Goal: Task Accomplishment & Management: Manage account settings

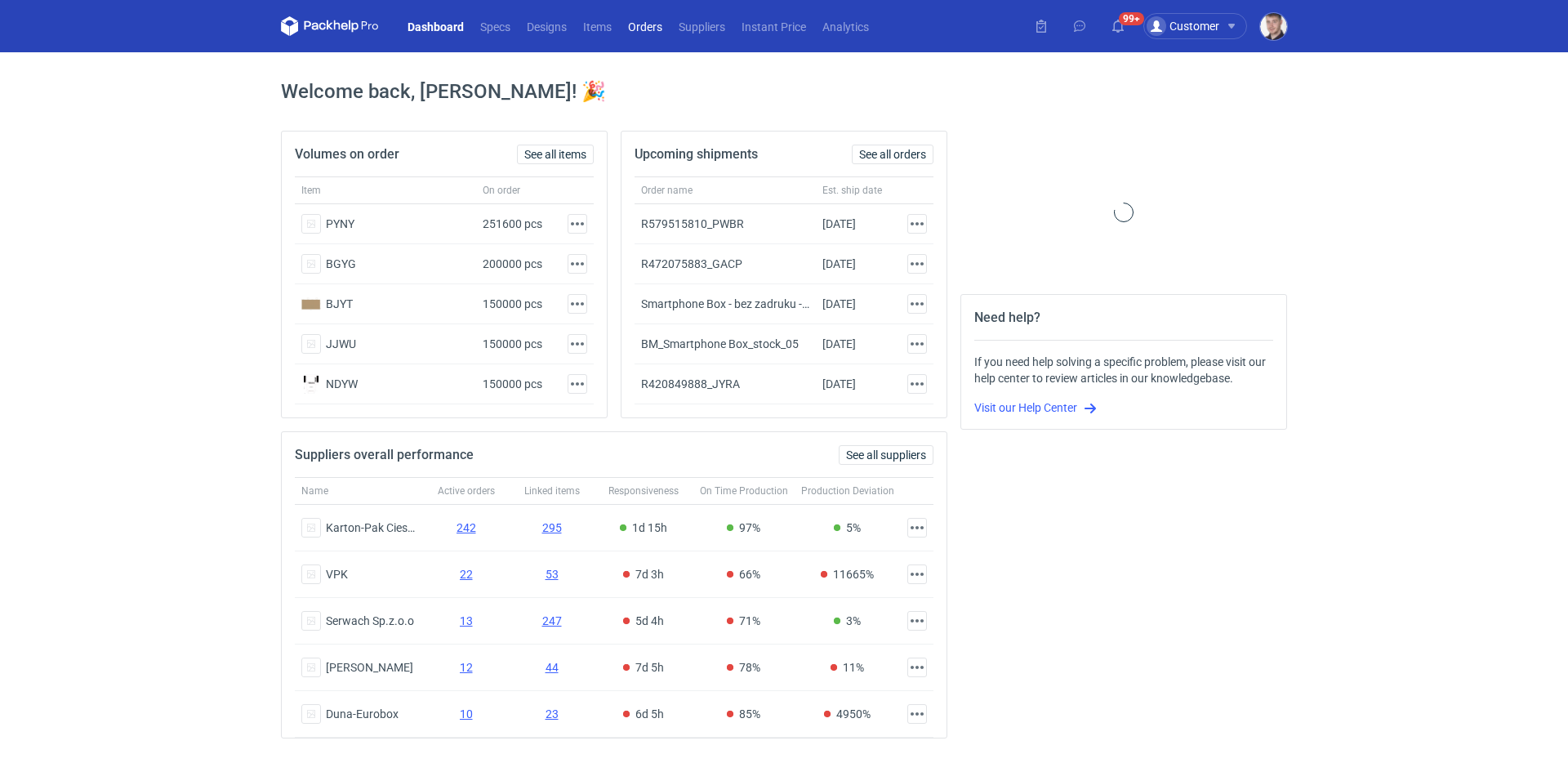
click at [642, 20] on link "Orders" at bounding box center [645, 25] width 50 height 19
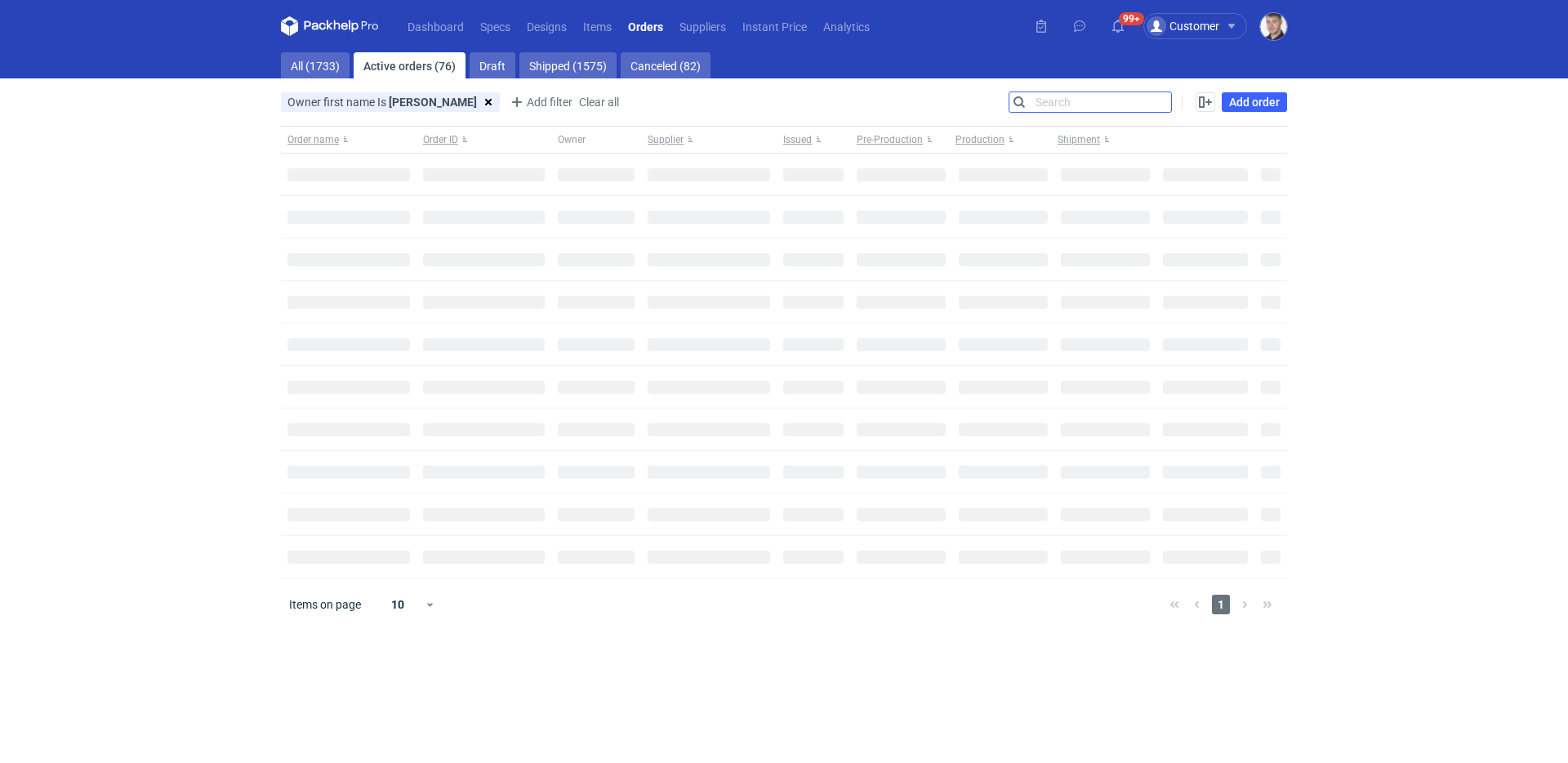
click at [1155, 100] on input "Search" at bounding box center [1090, 102] width 161 height 19
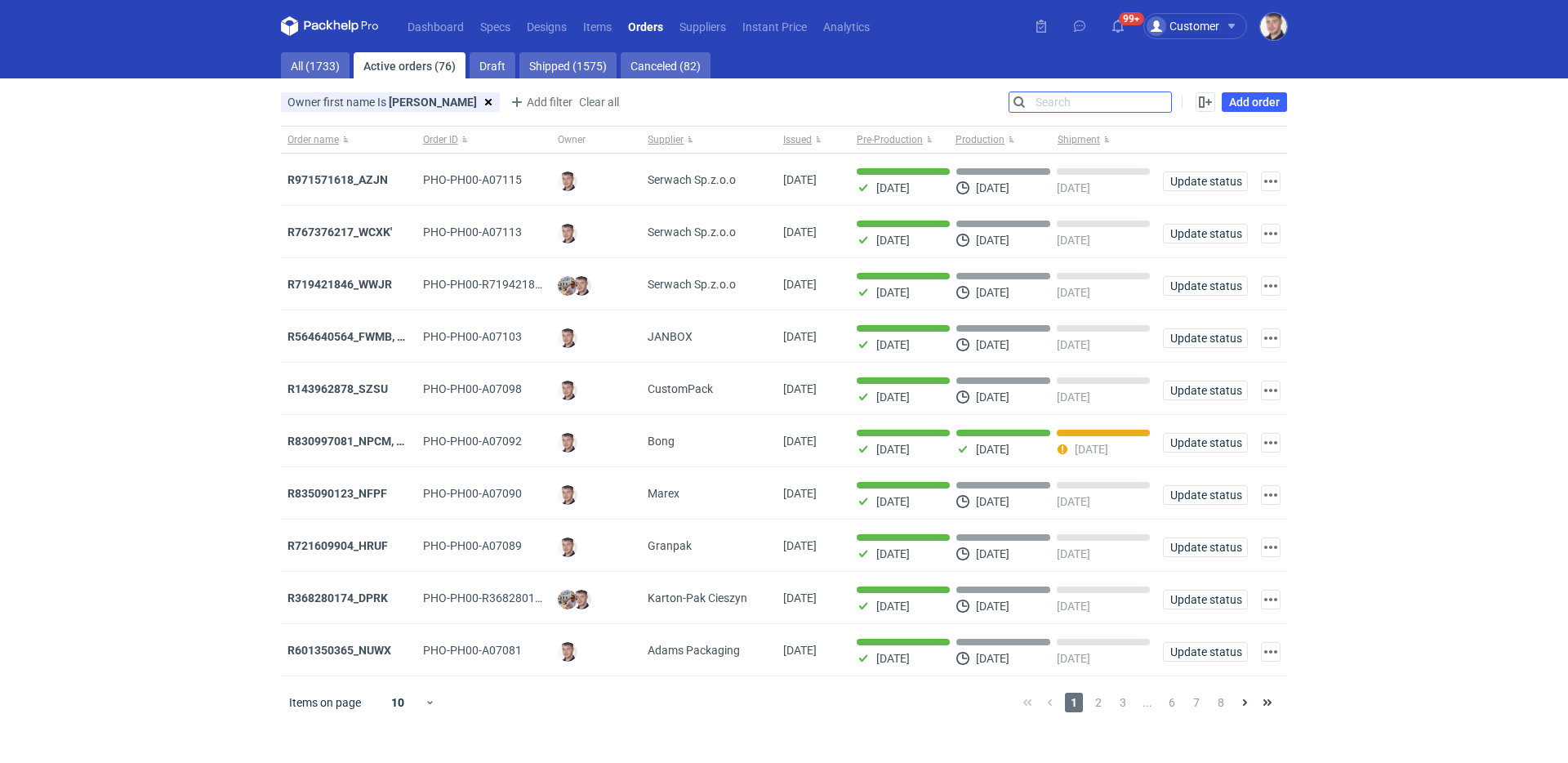
paste input "R639629350"
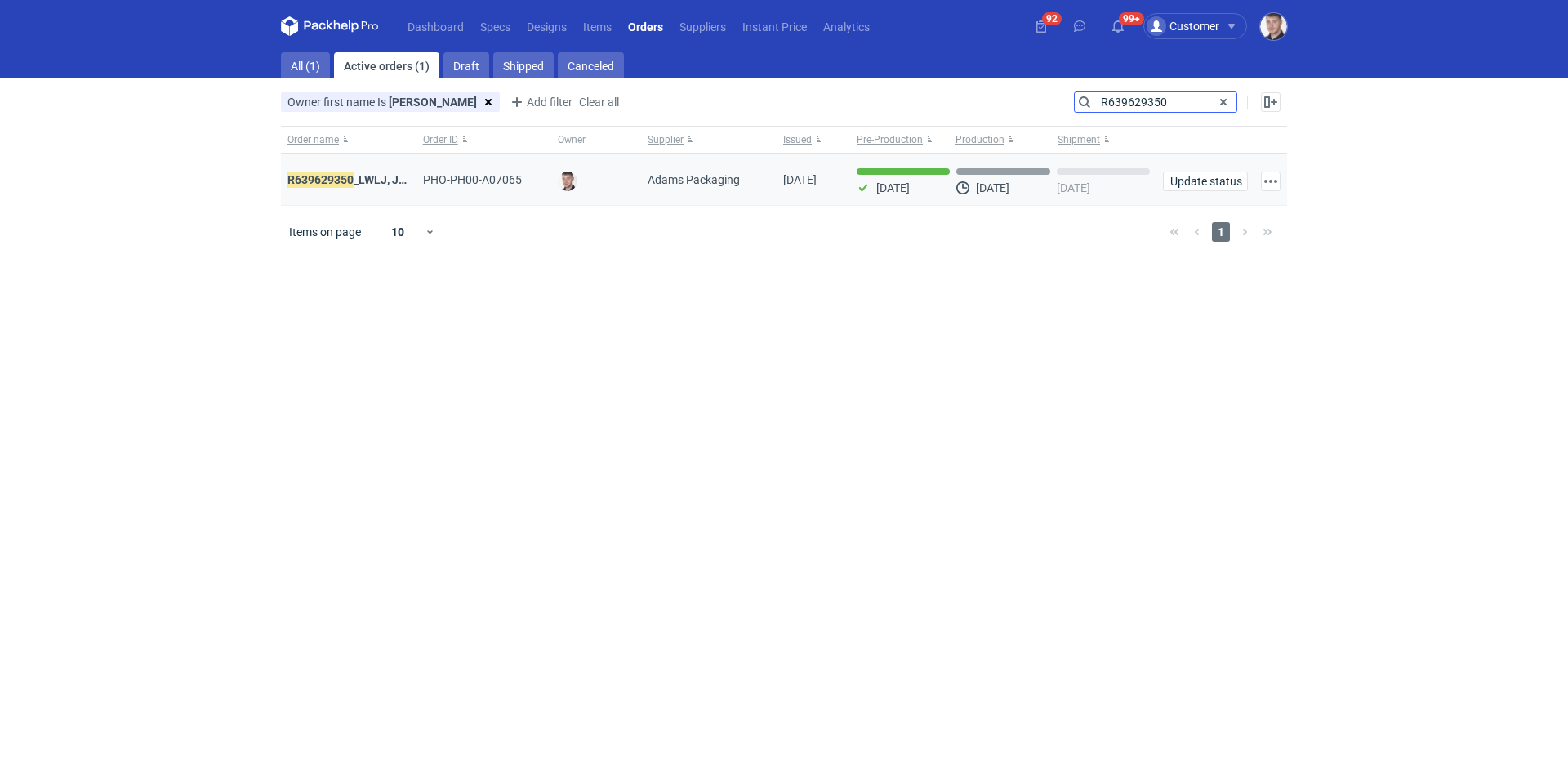
type input "R639629350"
click at [362, 184] on strong "R639629350 _LWLJ, JGWC" at bounding box center [355, 179] width 136 height 18
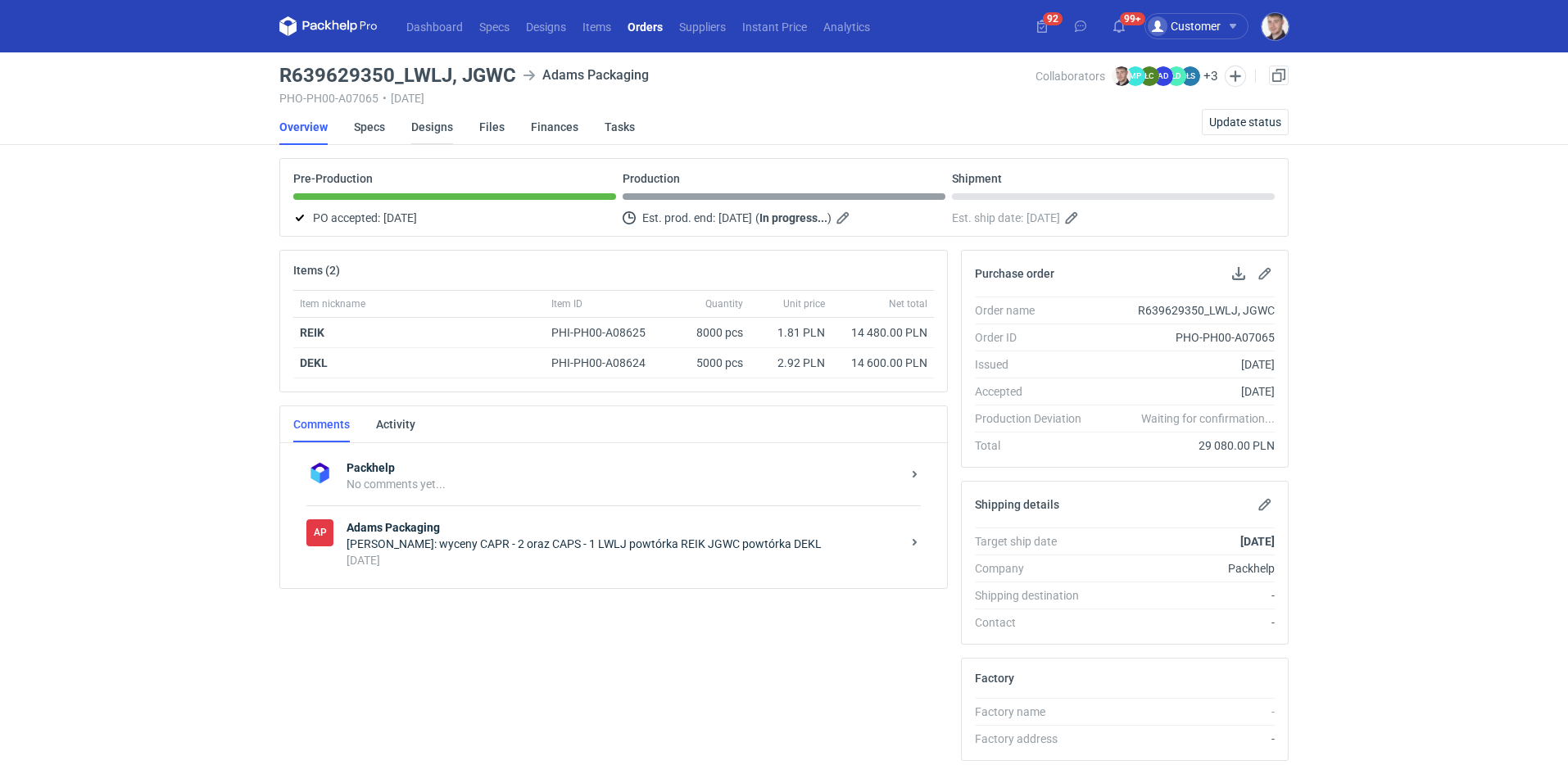
click at [421, 135] on link "Designs" at bounding box center [432, 126] width 42 height 36
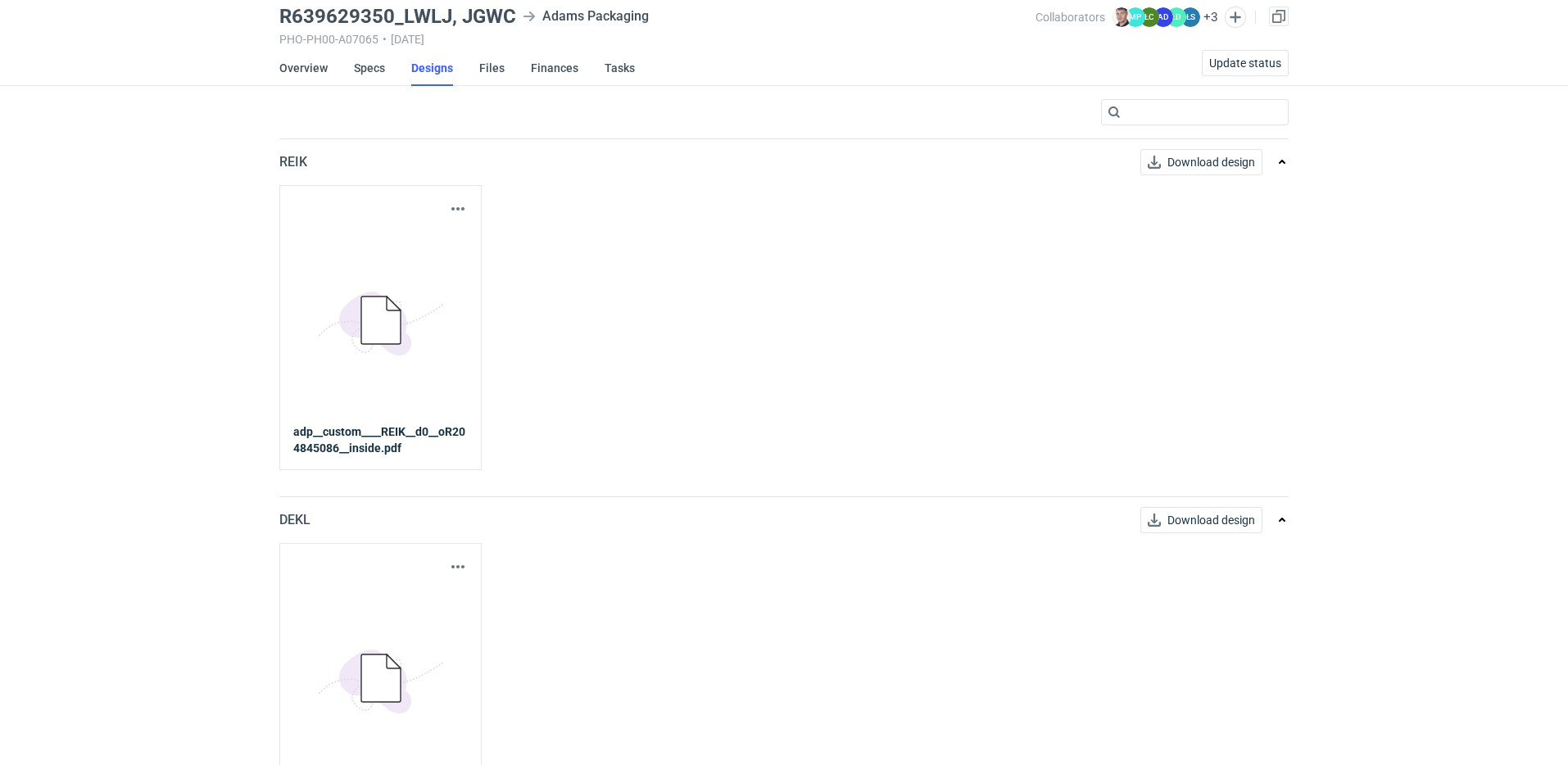
scroll to position [122, 0]
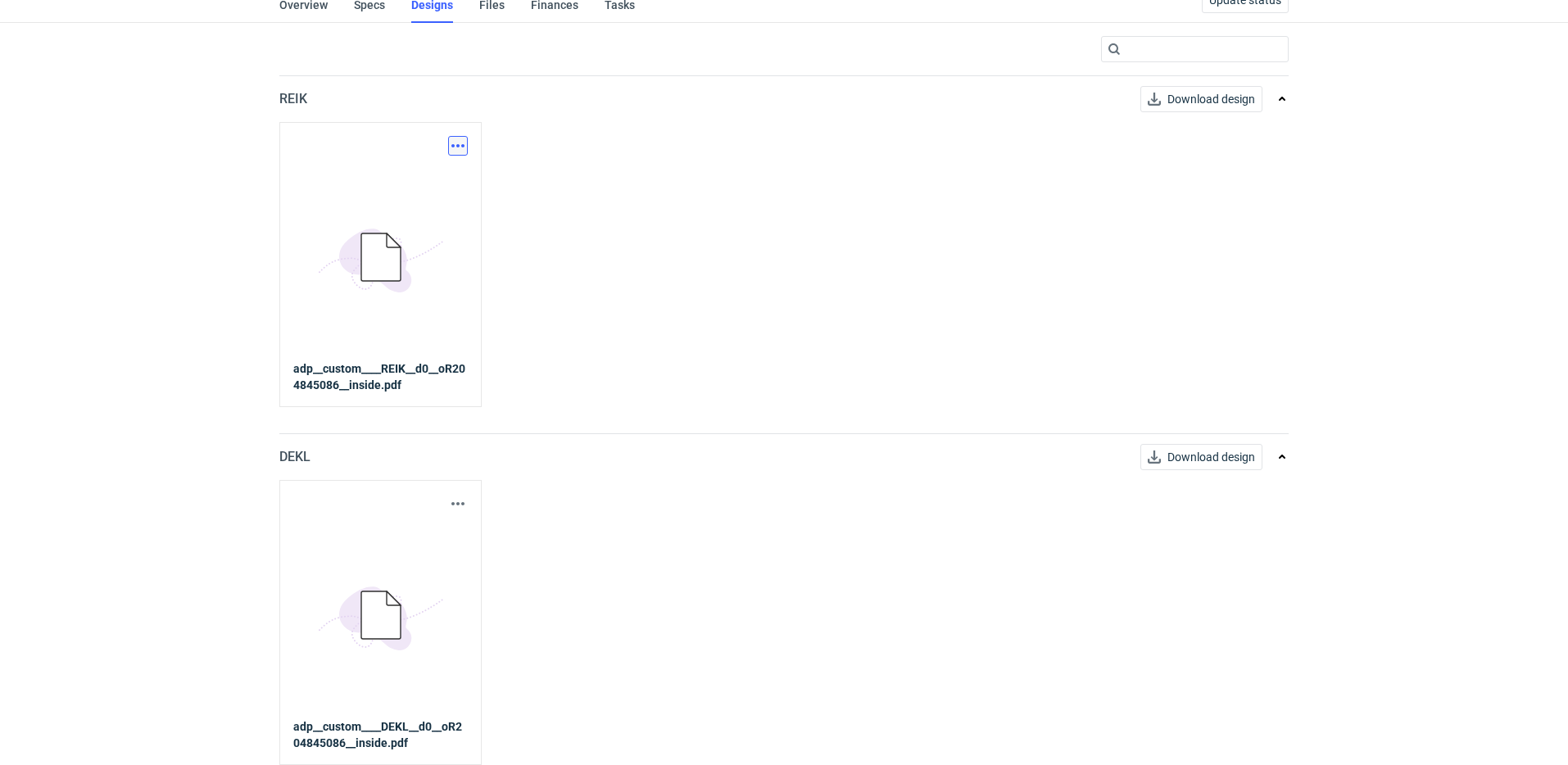
click at [456, 146] on button "button" at bounding box center [457, 145] width 19 height 19
click at [434, 188] on link "Download design part" at bounding box center [385, 181] width 151 height 26
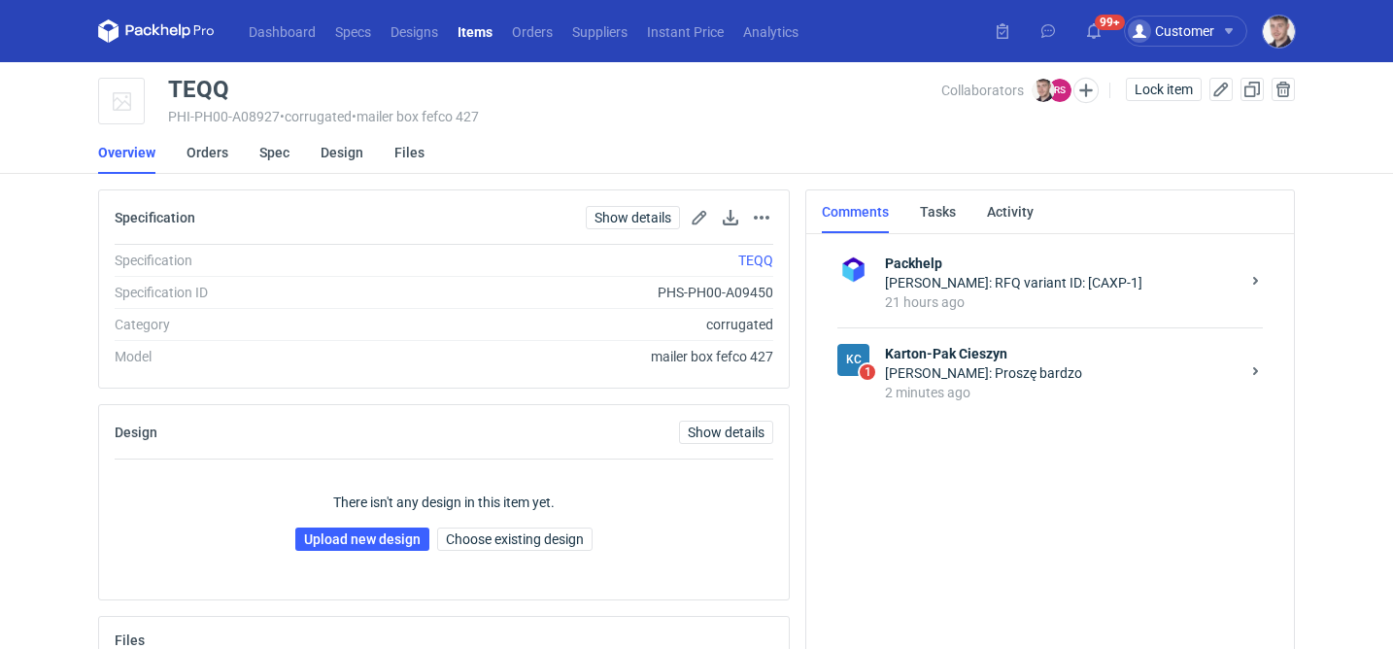
click at [997, 380] on div "Rafał Stani: Proszę bardzo" at bounding box center [1062, 372] width 355 height 19
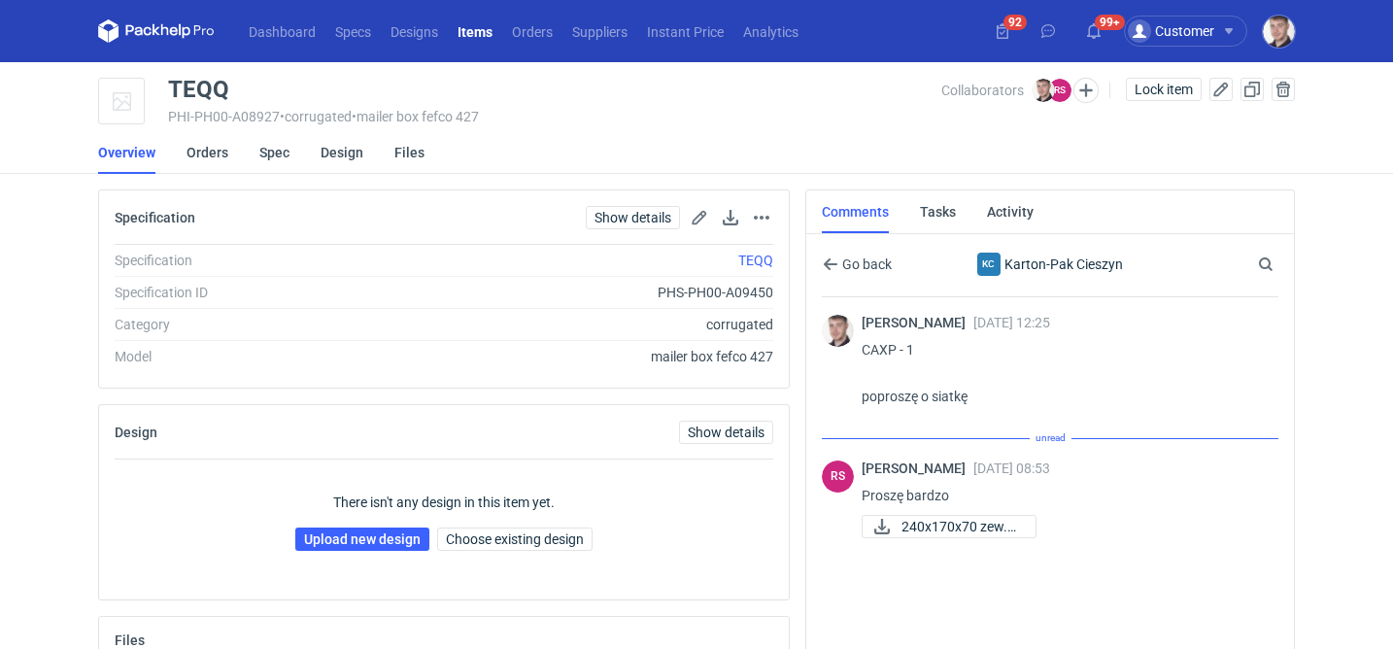
scroll to position [168, 0]
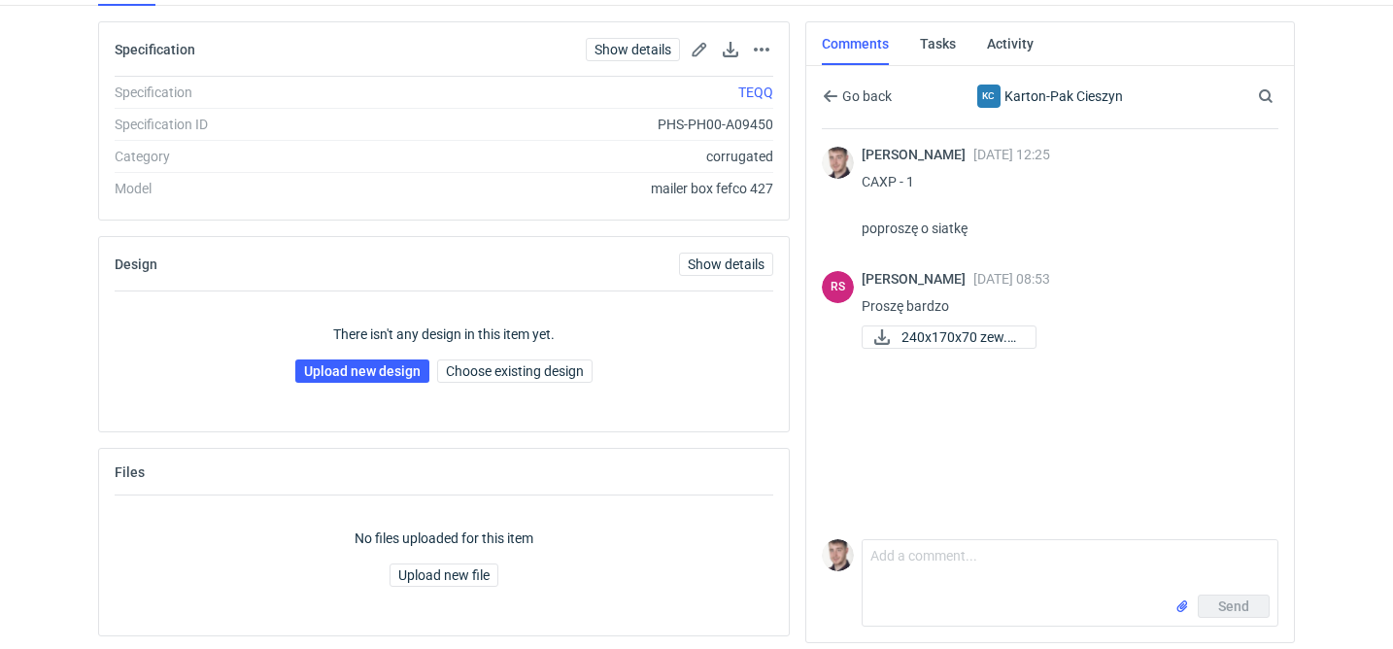
click at [959, 357] on div "RS Rafał Stani 19 Aug 2025 08:53 Proszę bardzo 240x170x70 zew.pdf" at bounding box center [1050, 311] width 457 height 105
click at [956, 343] on span "240x170x70 zew.pdf" at bounding box center [961, 336] width 119 height 21
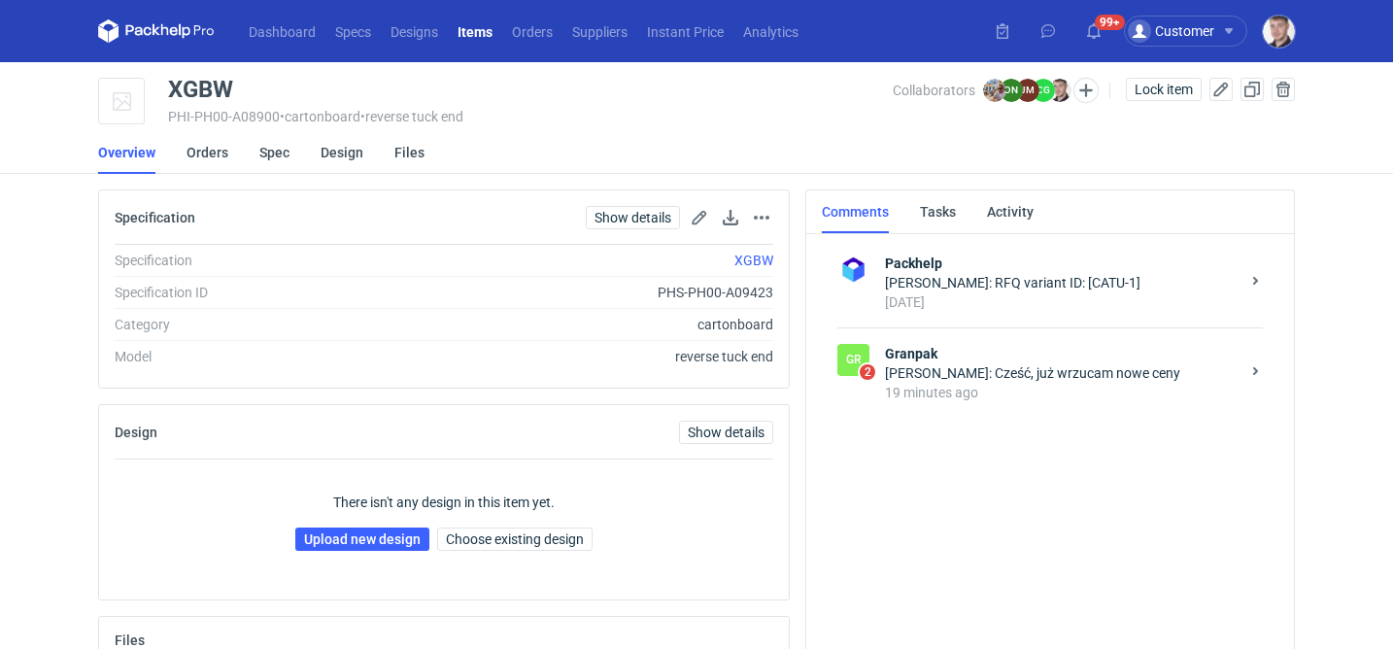
click at [966, 356] on strong "Granpak" at bounding box center [1062, 353] width 355 height 19
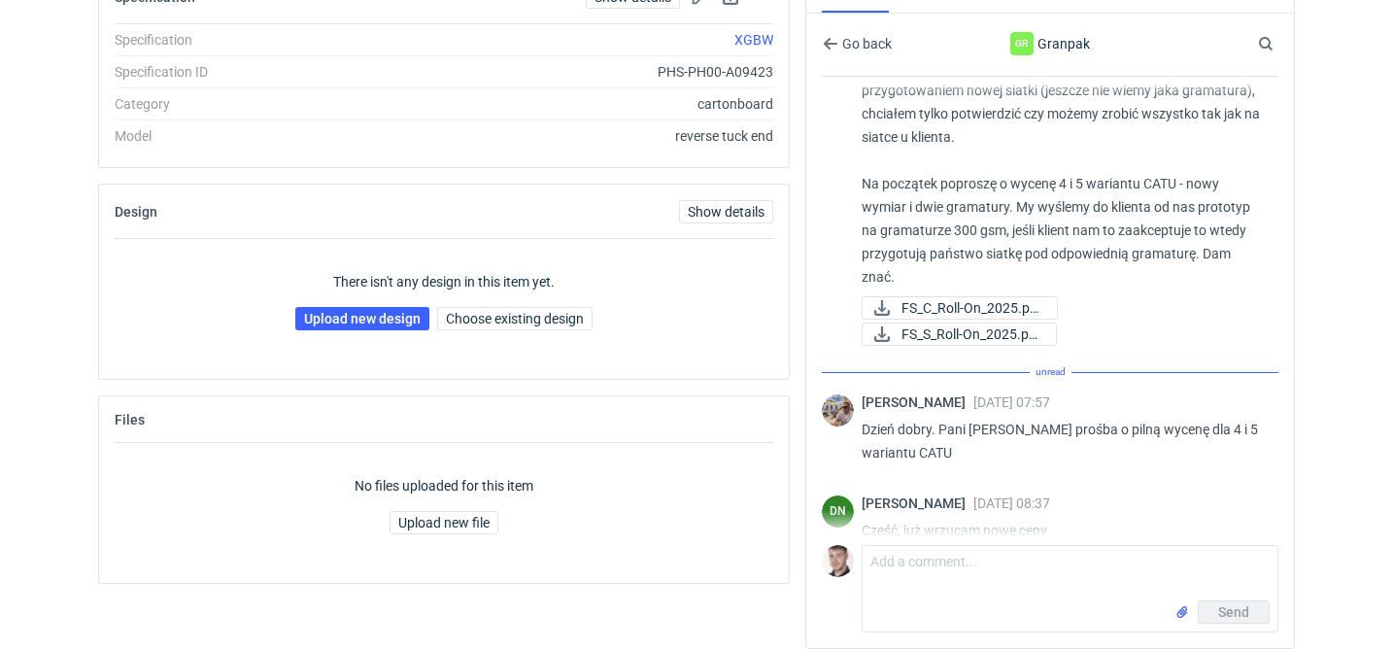
scroll to position [961, 0]
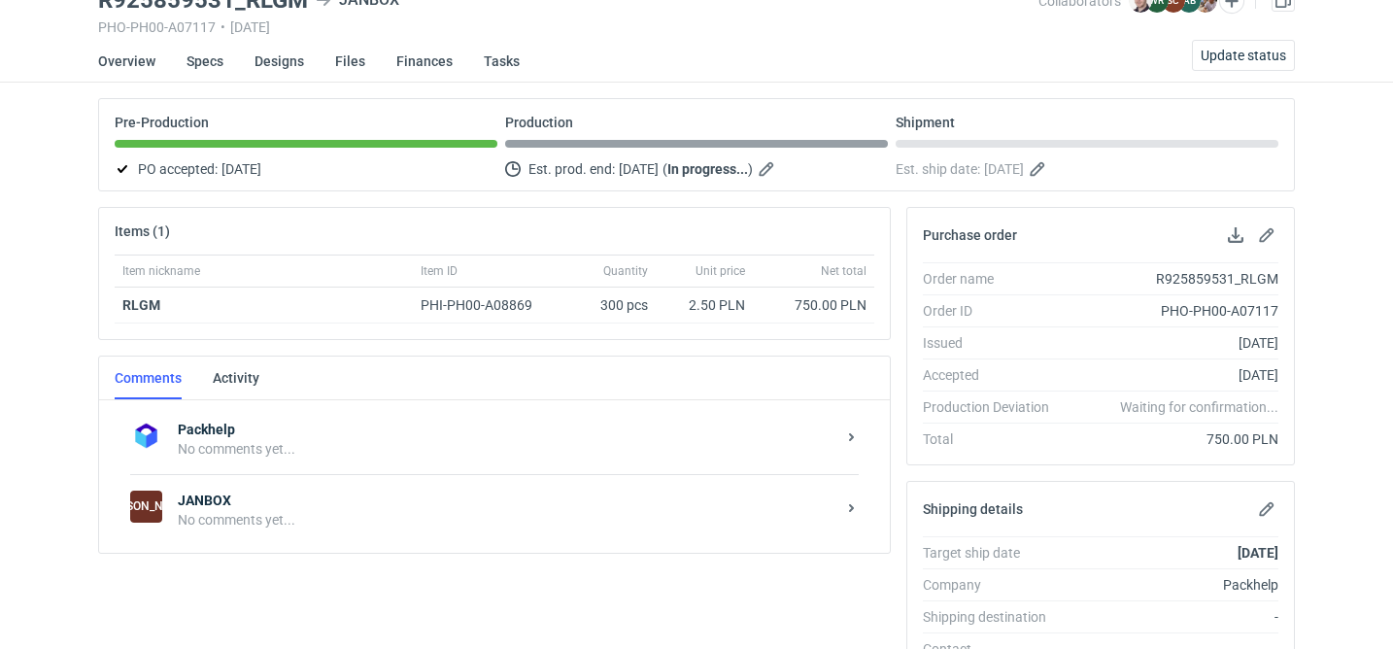
scroll to position [171, 0]
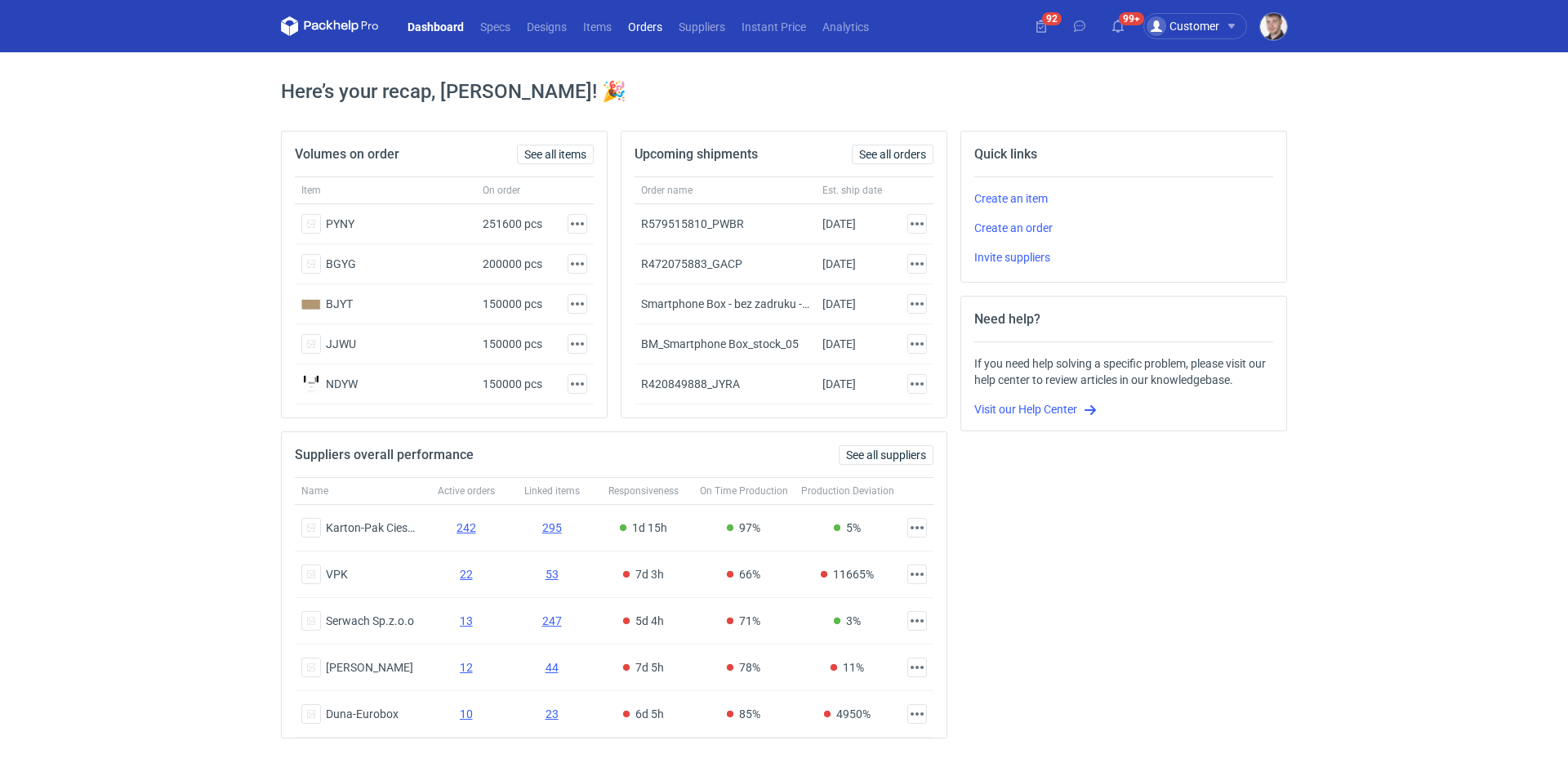
click at [652, 34] on link "Orders" at bounding box center [645, 25] width 50 height 19
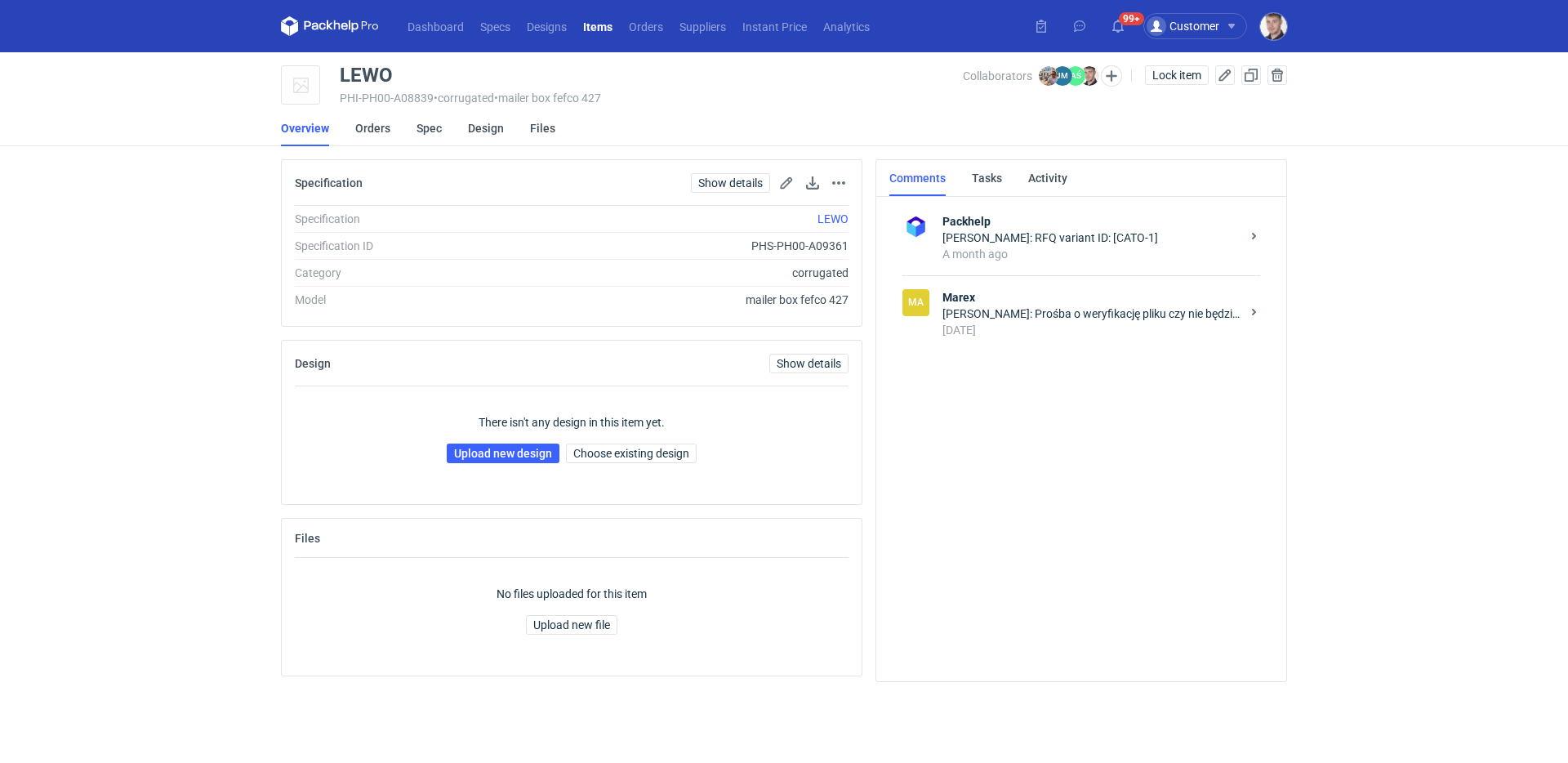
click at [1067, 327] on div "5 days ago" at bounding box center [1091, 329] width 298 height 16
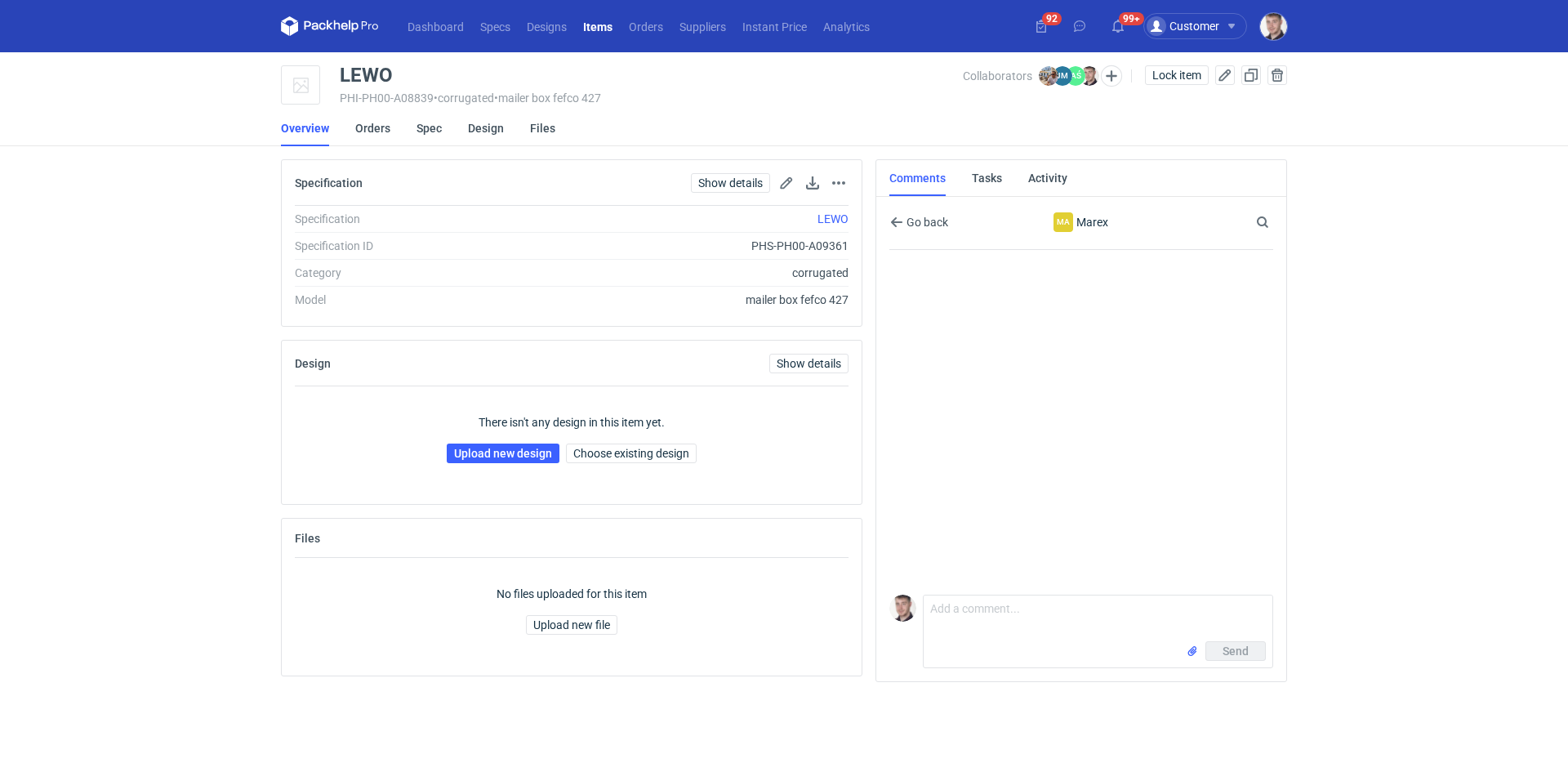
scroll to position [21, 0]
